Goal: Check status: Check status

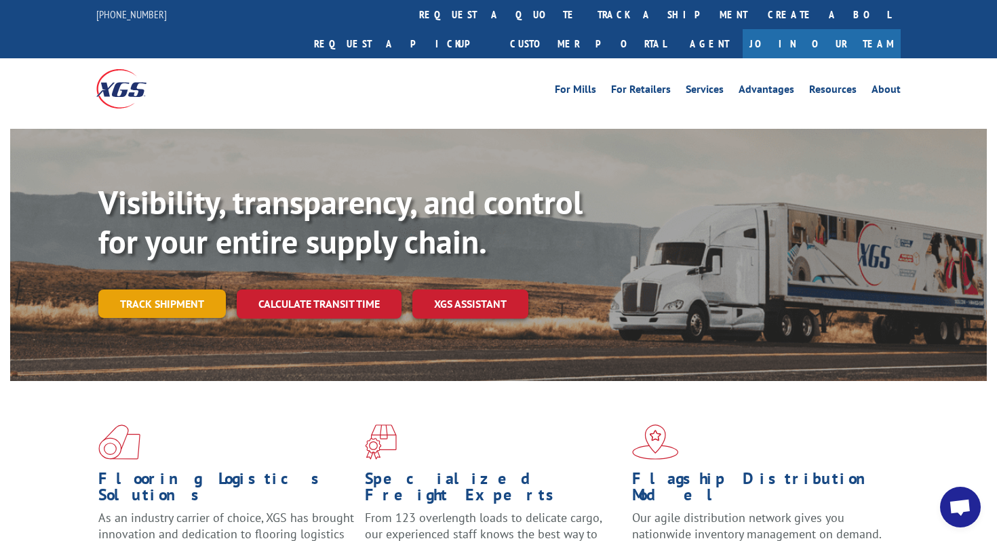
click at [178, 290] on link "Track shipment" at bounding box center [161, 304] width 127 height 28
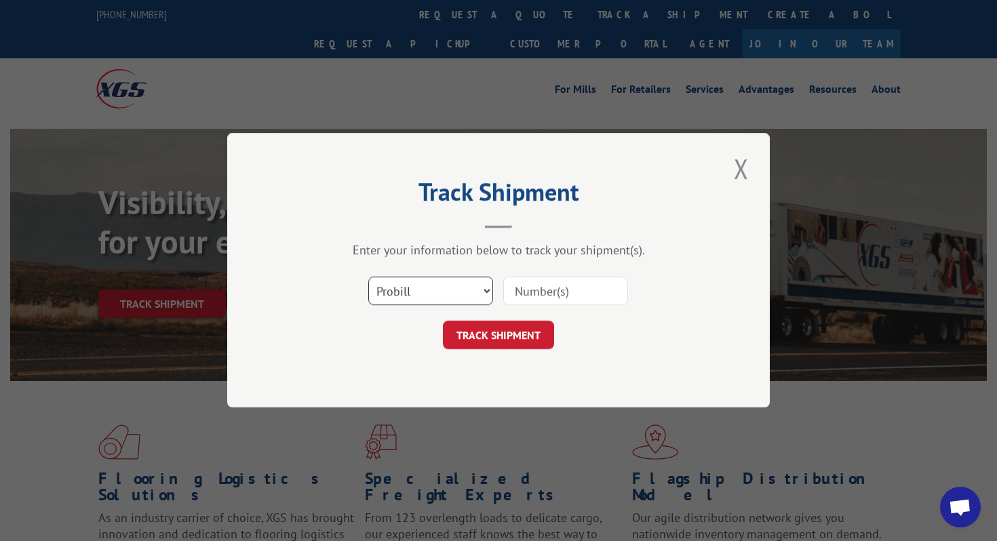
click at [416, 282] on select "Select category... Probill BOL PO" at bounding box center [430, 291] width 125 height 28
click at [523, 284] on input at bounding box center [565, 291] width 125 height 28
type input "17401748"
click at [509, 332] on button "TRACK SHIPMENT" at bounding box center [498, 335] width 111 height 28
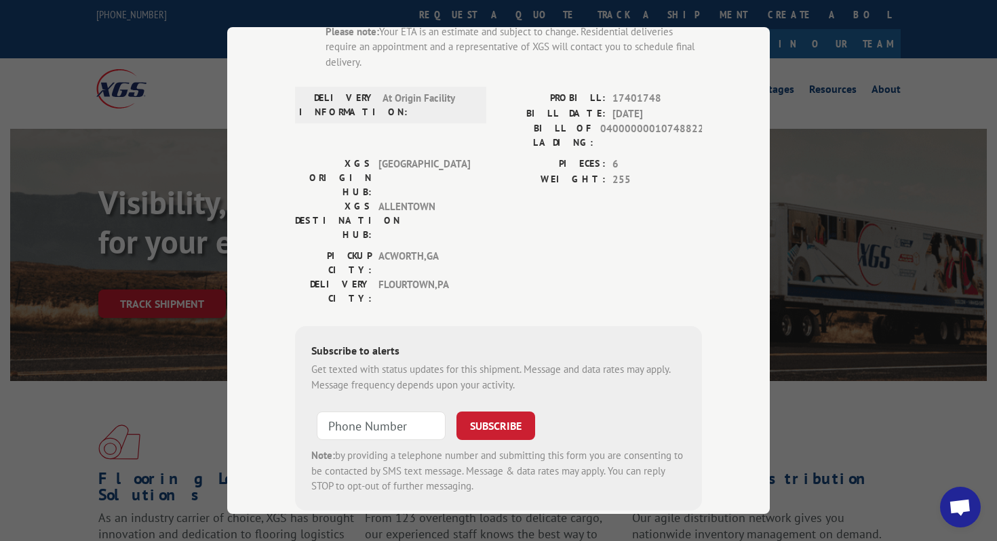
scroll to position [185, 0]
